Goal: Task Accomplishment & Management: Use online tool/utility

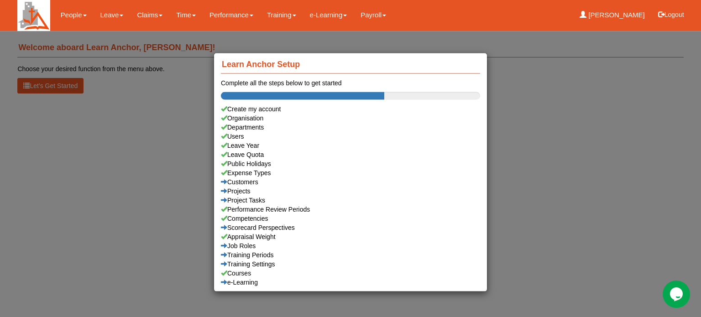
click at [115, 15] on div "Learn Anchor Setup Complete all the steps below to get started Create my accoun…" at bounding box center [350, 158] width 701 height 317
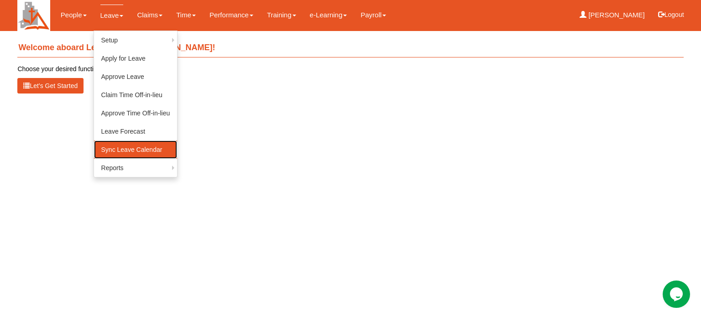
click at [119, 149] on link "Sync Leave Calendar" at bounding box center [136, 150] width 84 height 18
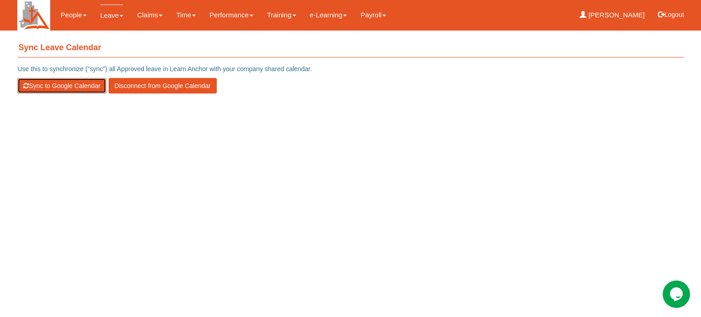
click at [47, 84] on button "Sync to Google Calendar" at bounding box center [61, 86] width 89 height 16
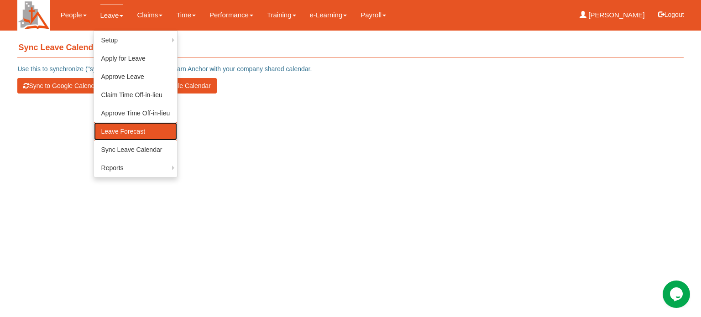
click at [112, 133] on link "Leave Forecast" at bounding box center [136, 131] width 84 height 18
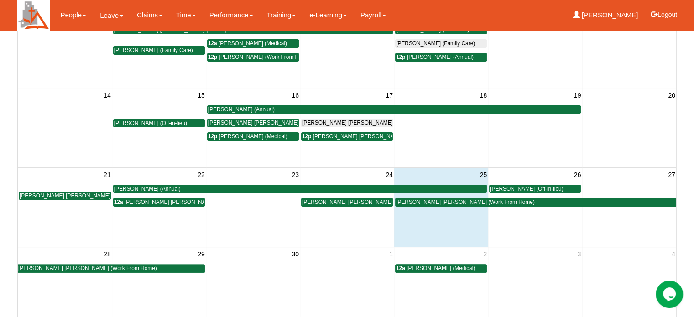
scroll to position [276, 0]
